Goal: Task Accomplishment & Management: Manage account settings

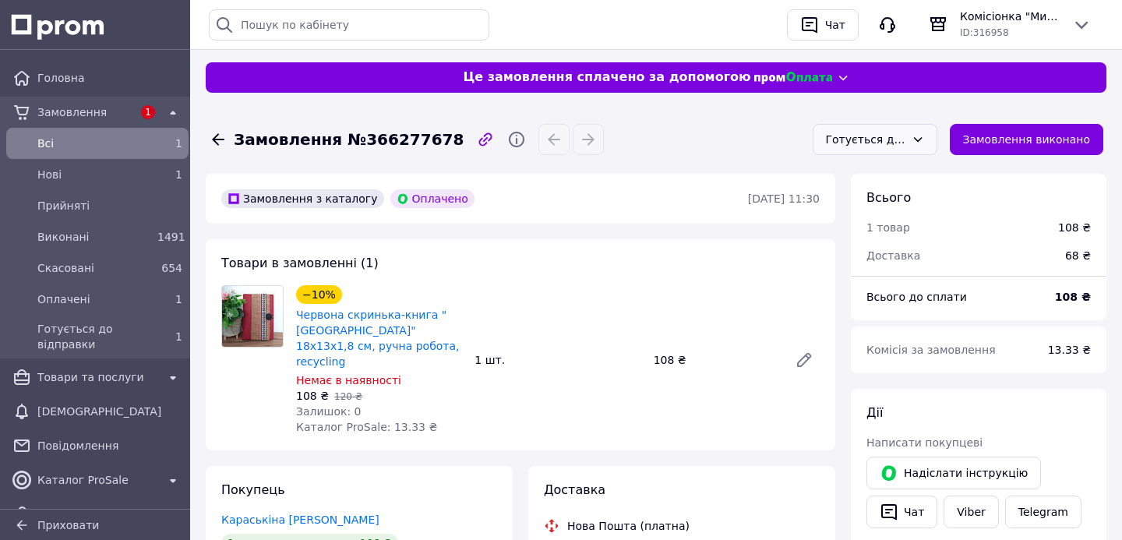
click at [879, 137] on div "Готується до відправки" at bounding box center [865, 139] width 79 height 17
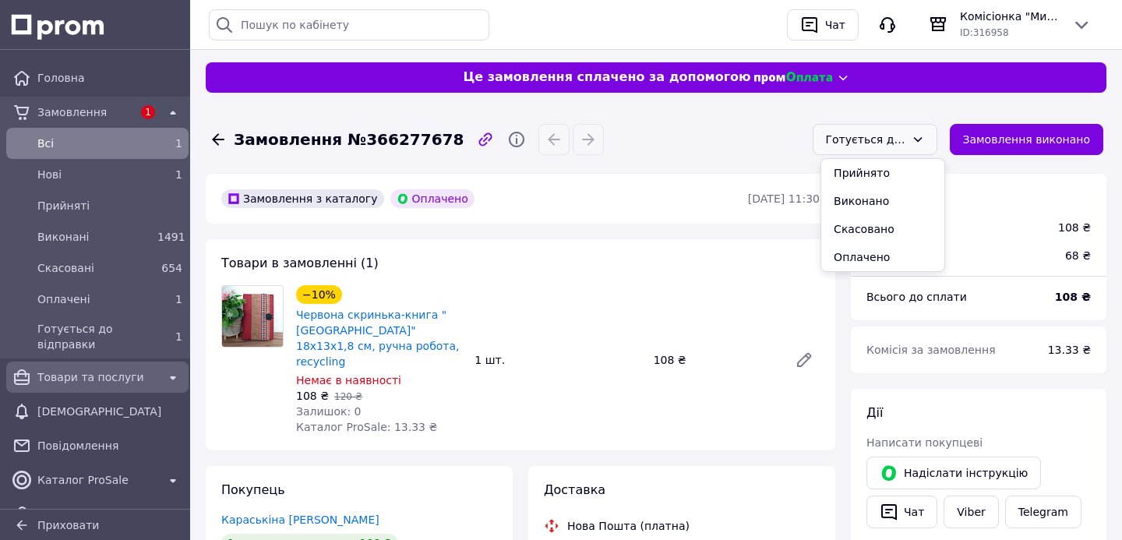
click at [111, 381] on span "Товари та послуги" at bounding box center [97, 377] width 120 height 16
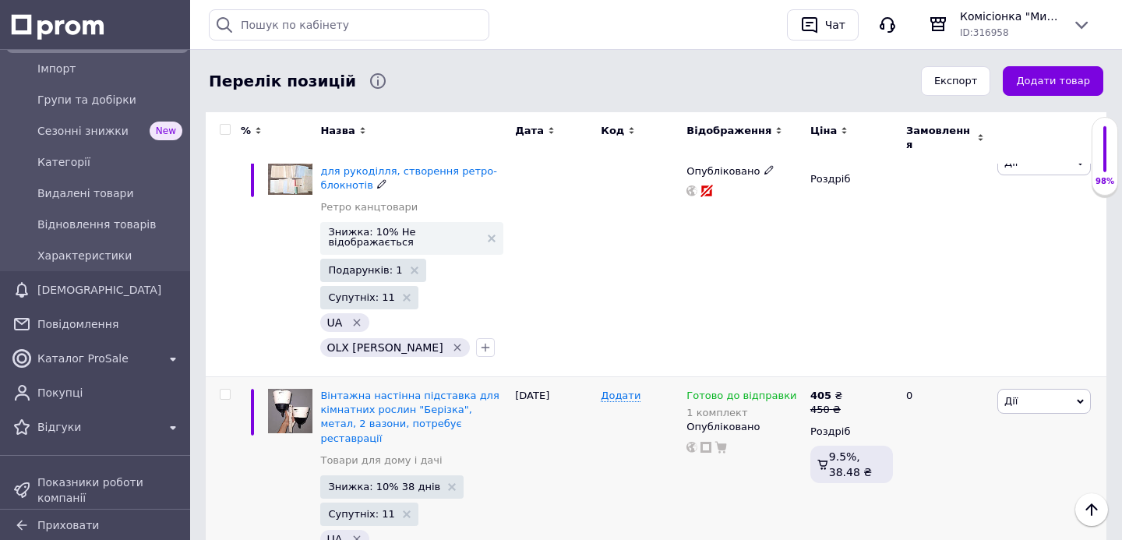
scroll to position [2295, 0]
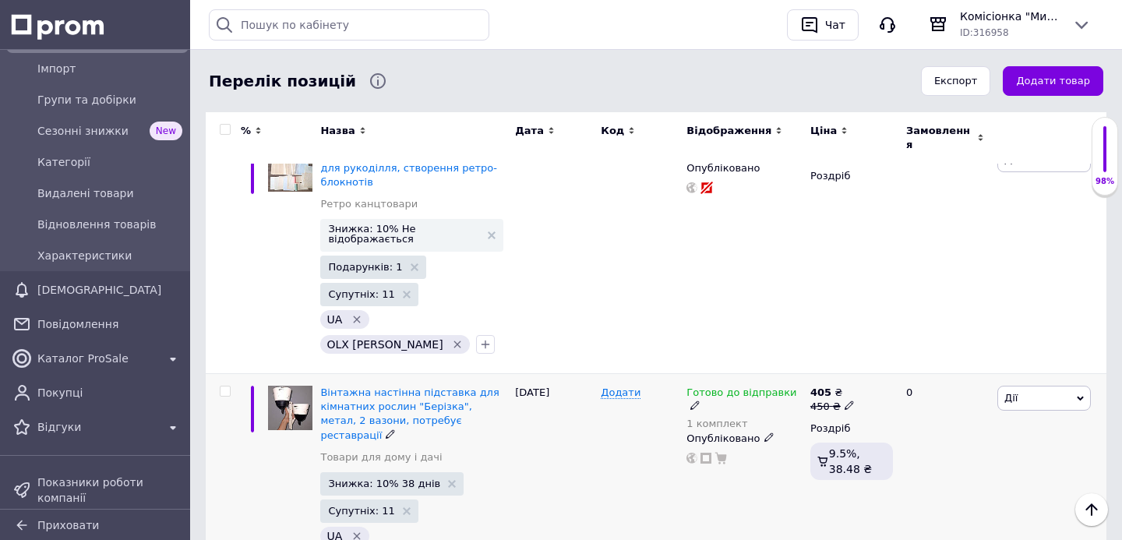
click at [700, 401] on icon at bounding box center [694, 405] width 9 height 9
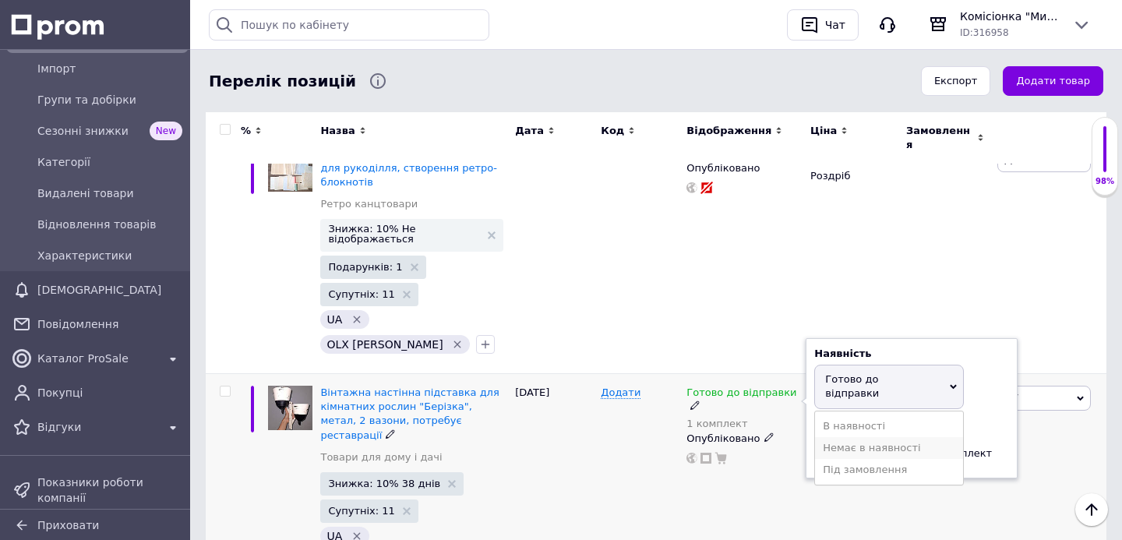
click at [849, 437] on li "Немає в наявності" at bounding box center [889, 448] width 148 height 22
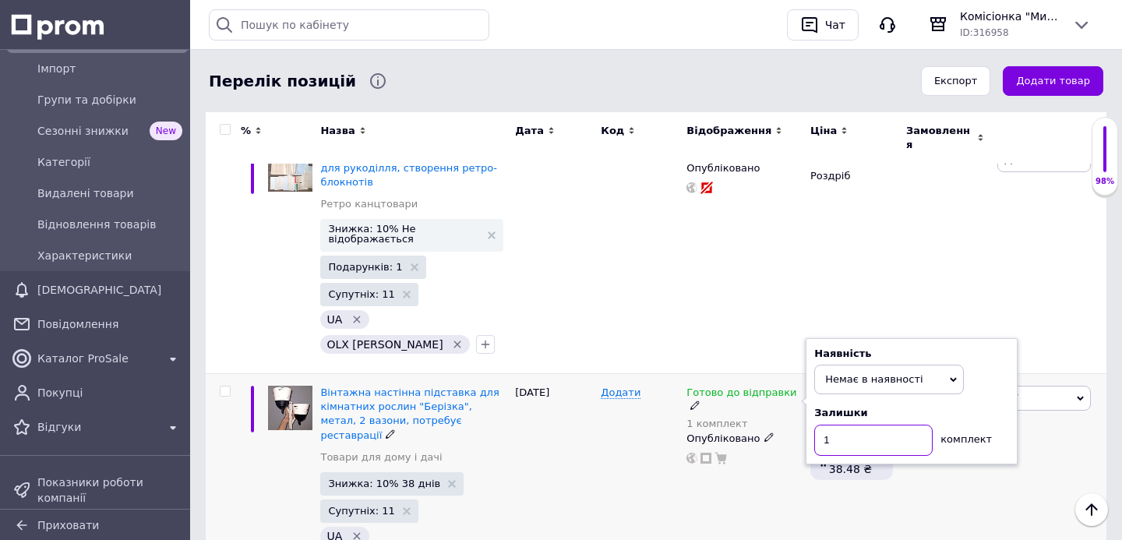
click at [834, 425] on input "1" at bounding box center [873, 440] width 118 height 31
click at [547, 373] on div "[DATE]" at bounding box center [554, 481] width 86 height 217
